Goal: Task Accomplishment & Management: Complete application form

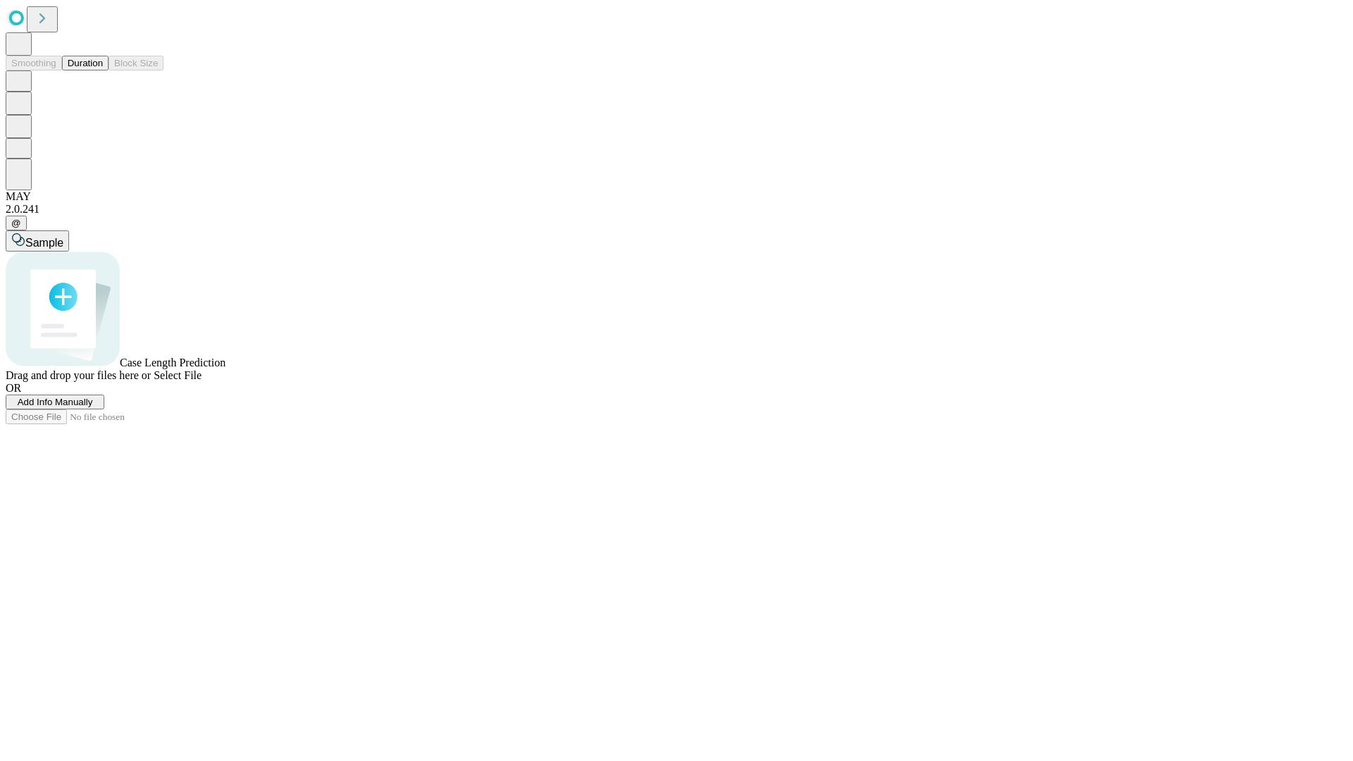
click at [103, 70] on button "Duration" at bounding box center [85, 63] width 47 height 15
click at [93, 407] on span "Add Info Manually" at bounding box center [55, 402] width 75 height 11
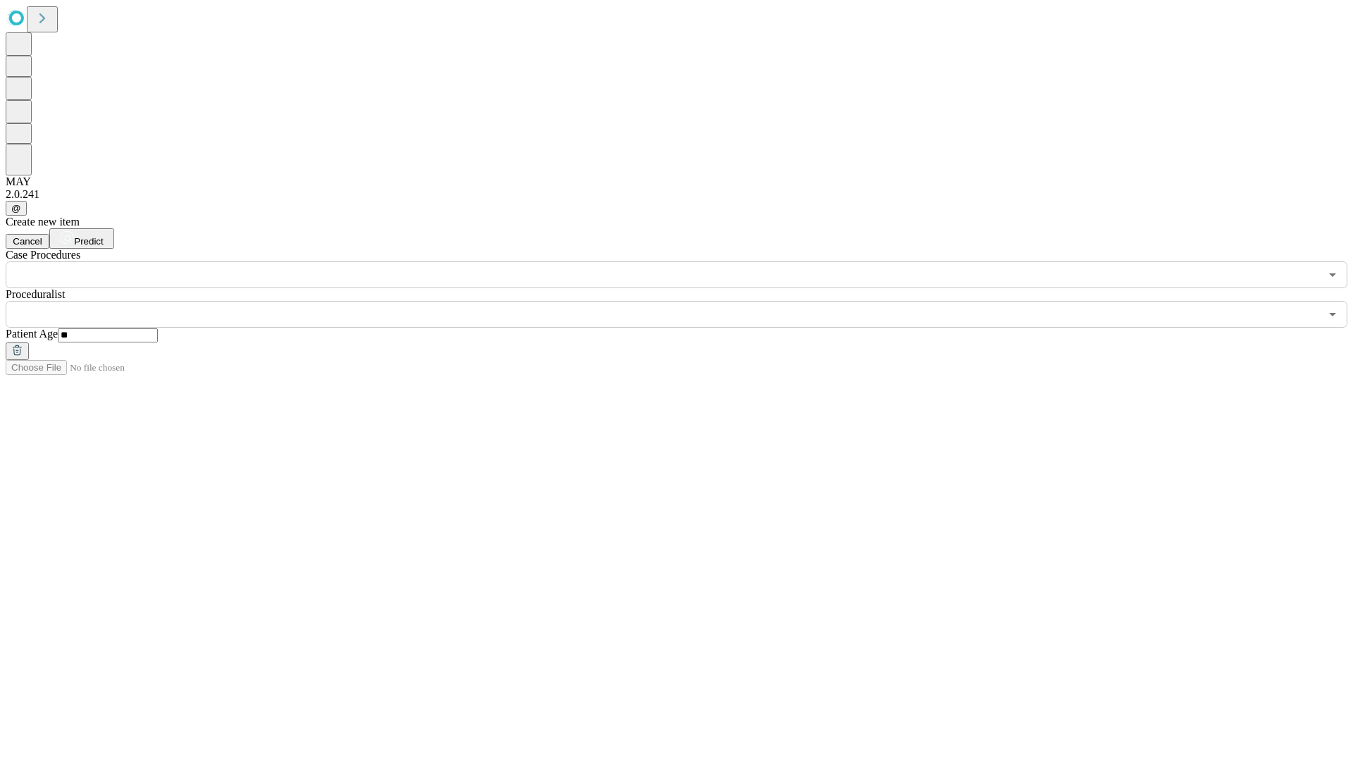
type input "**"
click at [686, 301] on input "text" at bounding box center [663, 314] width 1314 height 27
